Goal: Task Accomplishment & Management: Manage account settings

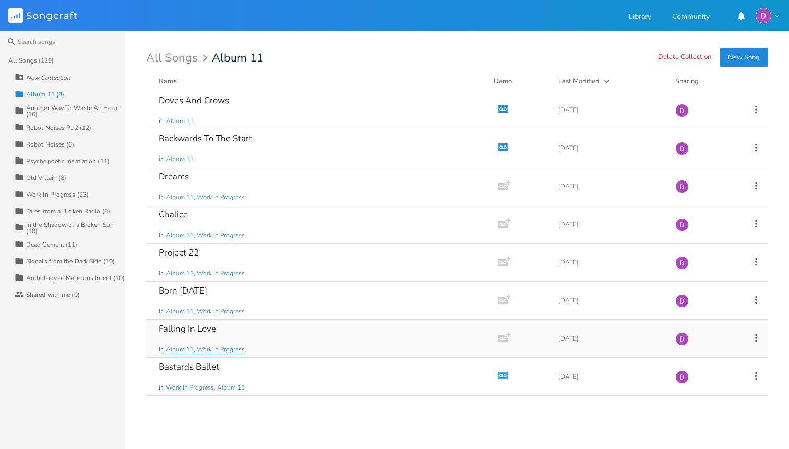
click at [236, 349] on span "Album 11, Work In Progress" at bounding box center [205, 350] width 79 height 9
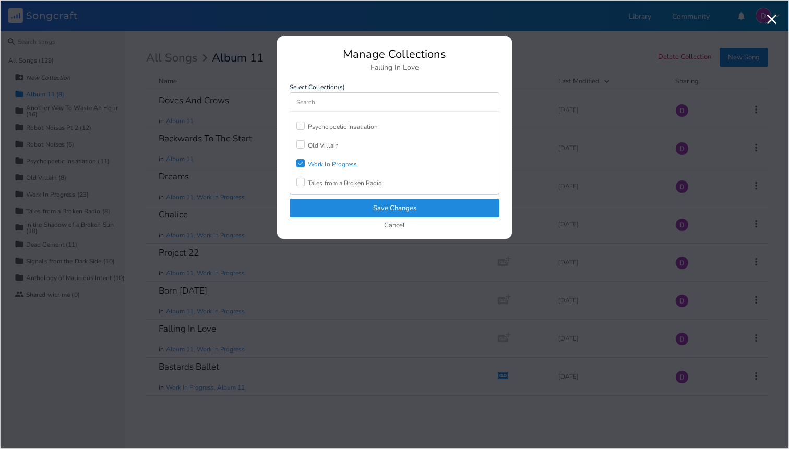
scroll to position [87, 0]
click at [335, 160] on div "Work In Progress" at bounding box center [333, 163] width 50 height 6
click at [404, 212] on button "Save Changes" at bounding box center [395, 208] width 210 height 19
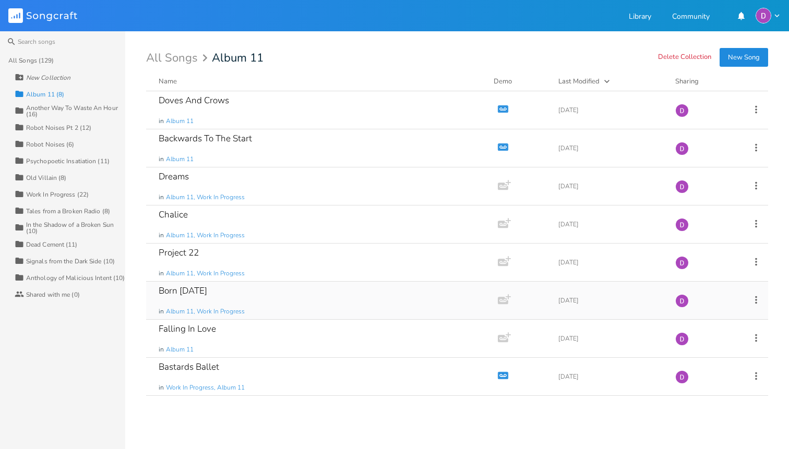
scroll to position [0, 0]
click at [377, 373] on div "Bastards Ballet in Work In Progress, Album 11" at bounding box center [320, 377] width 323 height 38
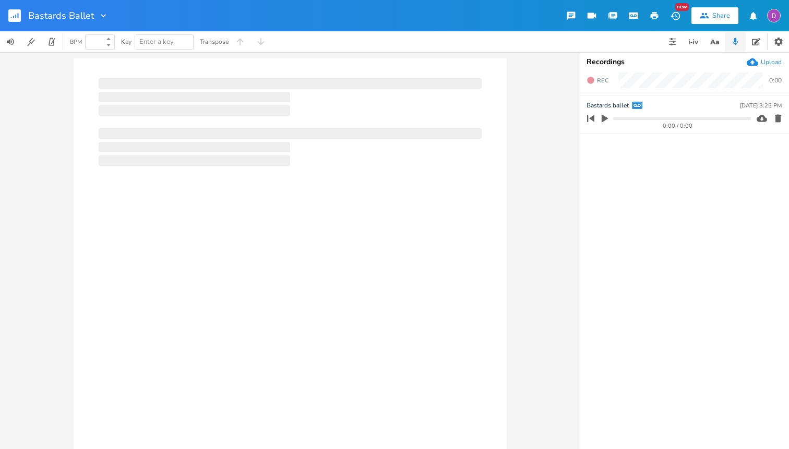
type input "100"
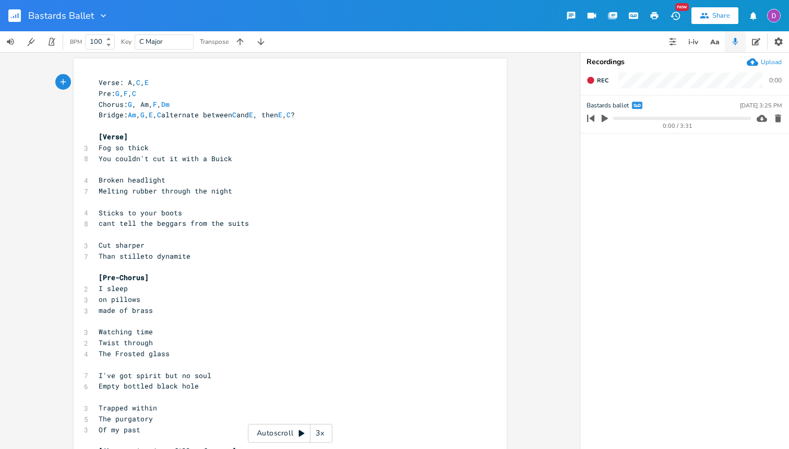
click at [604, 119] on icon "button" at bounding box center [605, 119] width 6 height 8
click at [605, 118] on icon "button" at bounding box center [605, 118] width 8 height 8
